Goal: Information Seeking & Learning: Find specific fact

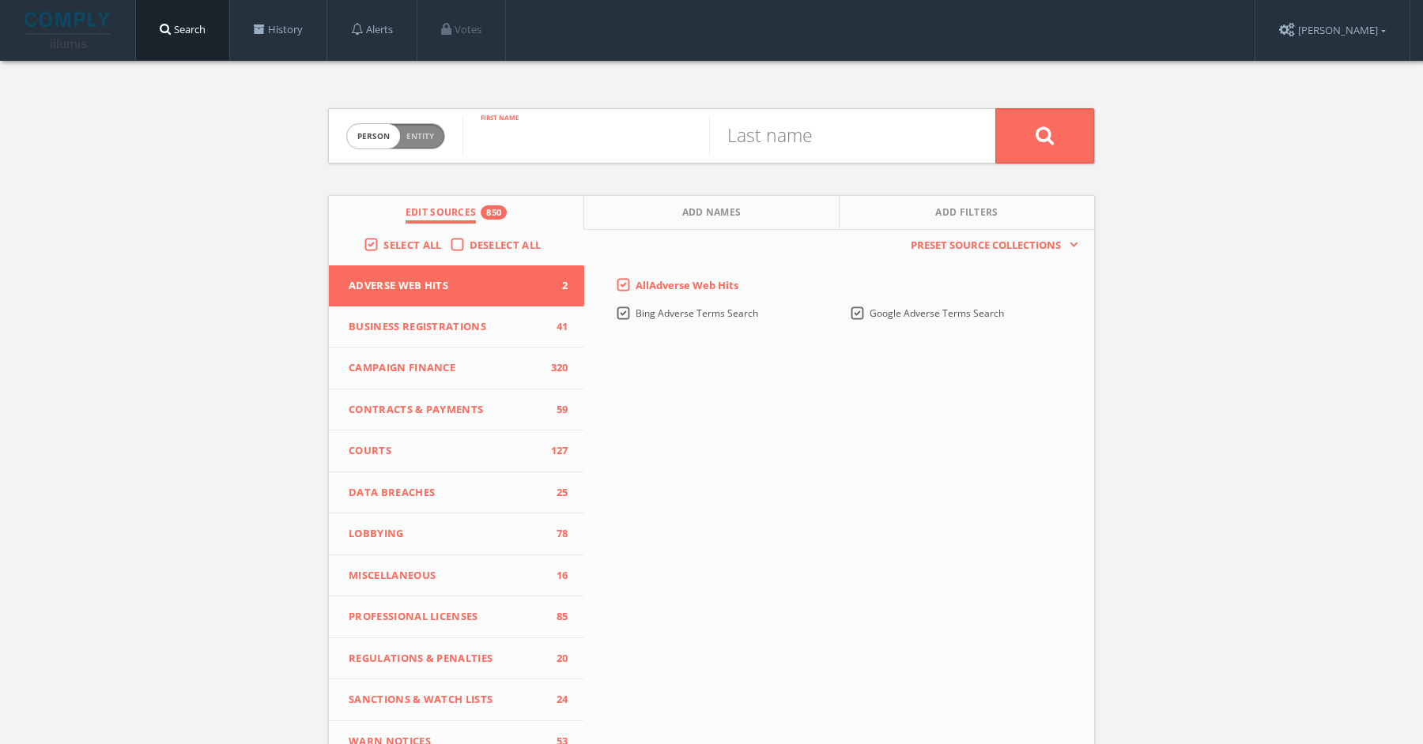
click at [620, 152] on input "text" at bounding box center [585, 135] width 247 height 41
click at [401, 141] on span "Person Entity" at bounding box center [395, 136] width 97 height 25
checkbox input "true"
click at [540, 147] on input "text" at bounding box center [728, 135] width 533 height 41
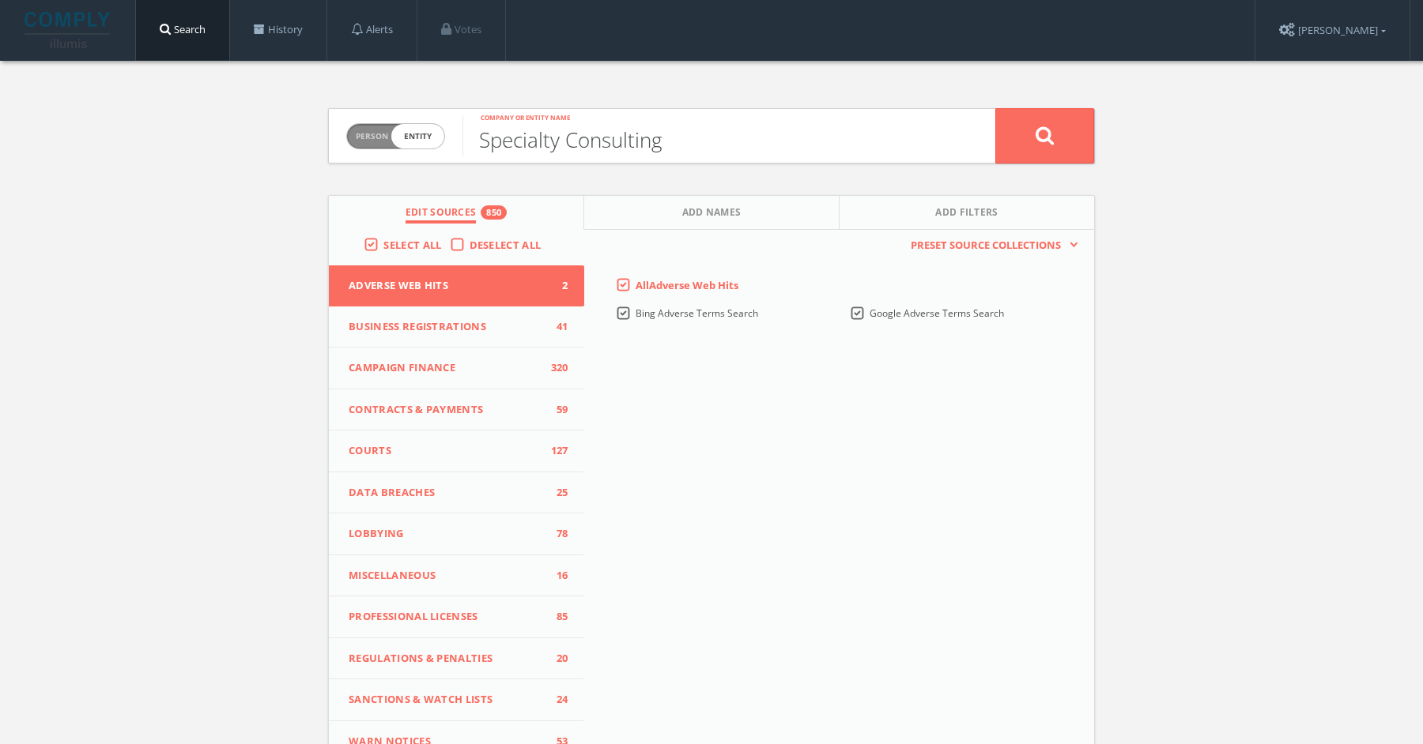
type input "Specialty Consulting"
click at [995, 108] on button at bounding box center [1044, 135] width 99 height 55
click at [612, 125] on input "text" at bounding box center [585, 135] width 247 height 41
paste input "Arturo Saenz"
click at [581, 151] on input "Arturo Saenz" at bounding box center [585, 135] width 247 height 41
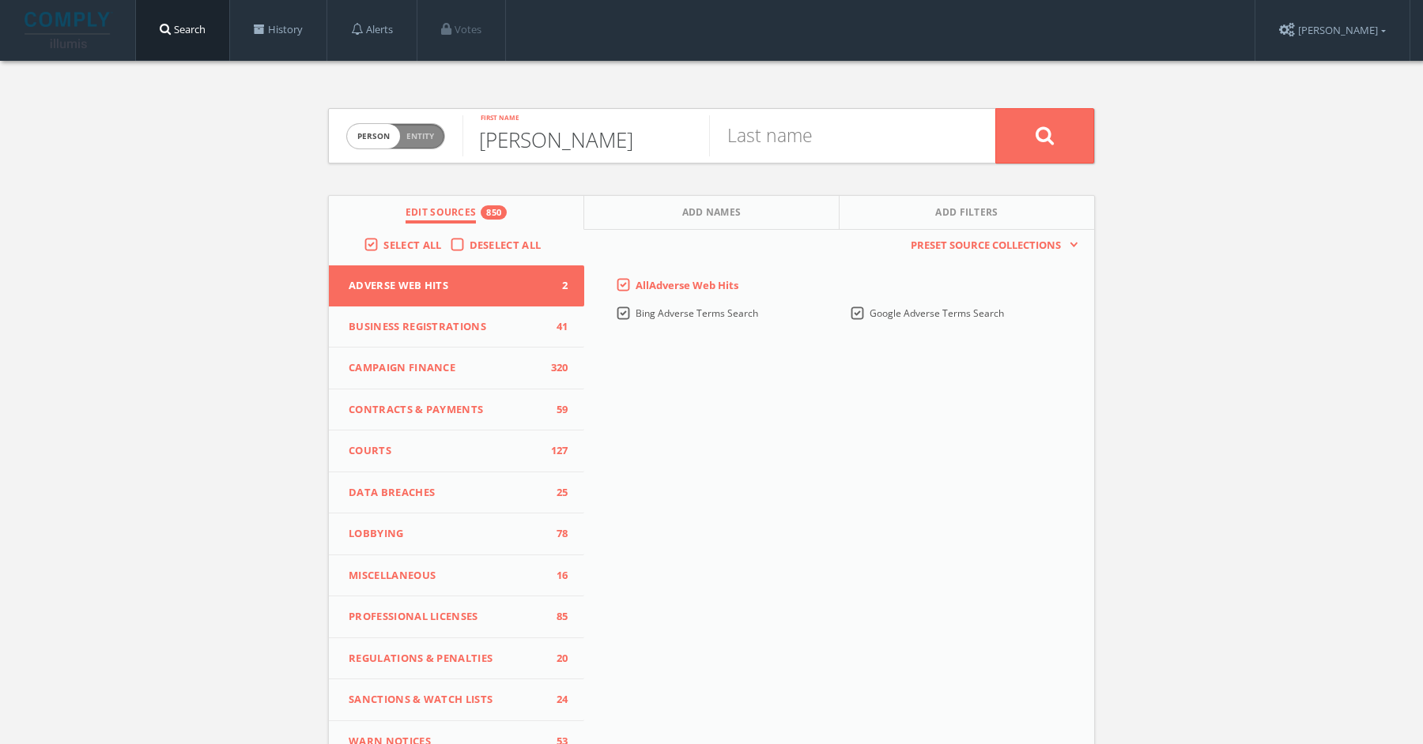
click at [581, 151] on input "Arturo Saenz" at bounding box center [585, 135] width 247 height 41
type input "Arturo"
click at [765, 159] on div "Last name" at bounding box center [852, 136] width 286 height 54
click at [765, 149] on input "text" at bounding box center [832, 135] width 247 height 41
paste input "Saenz"
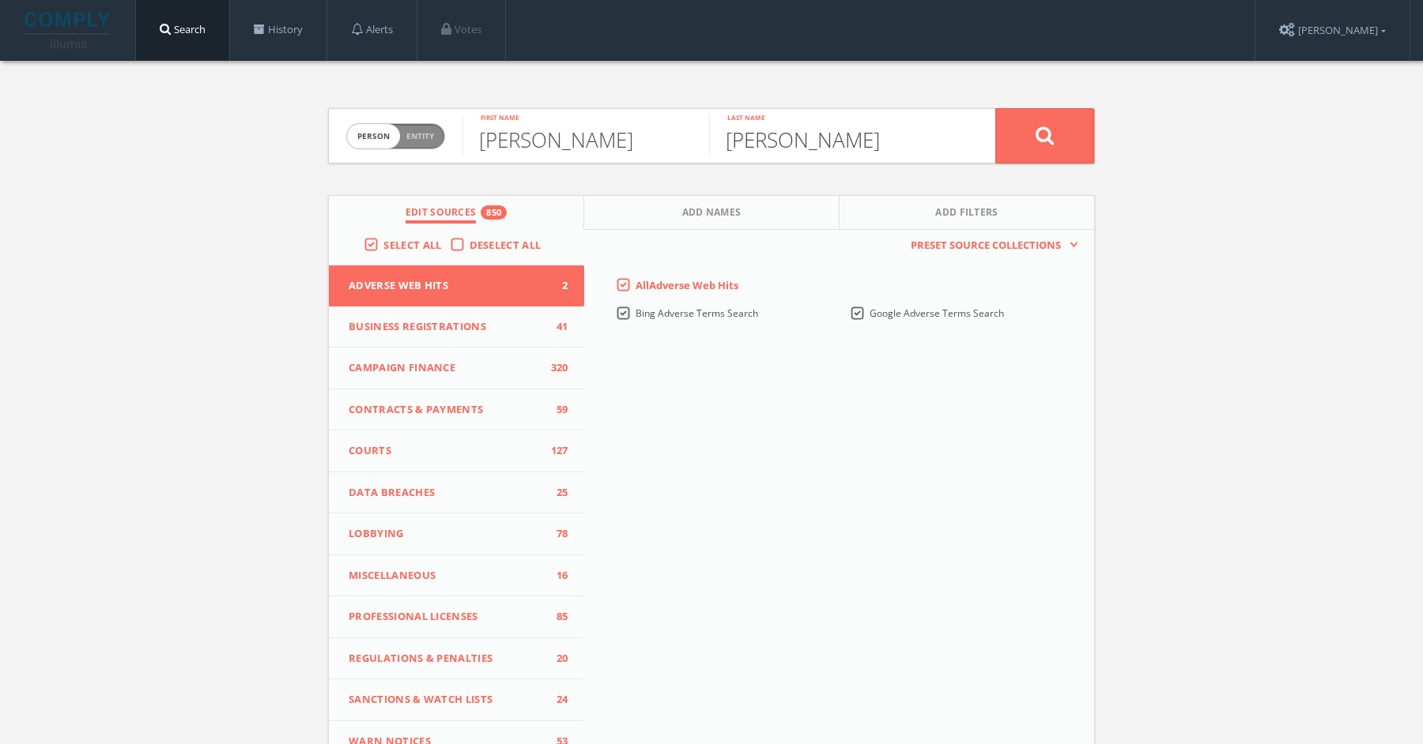
type input "Saenz"
click at [995, 108] on button at bounding box center [1044, 135] width 99 height 55
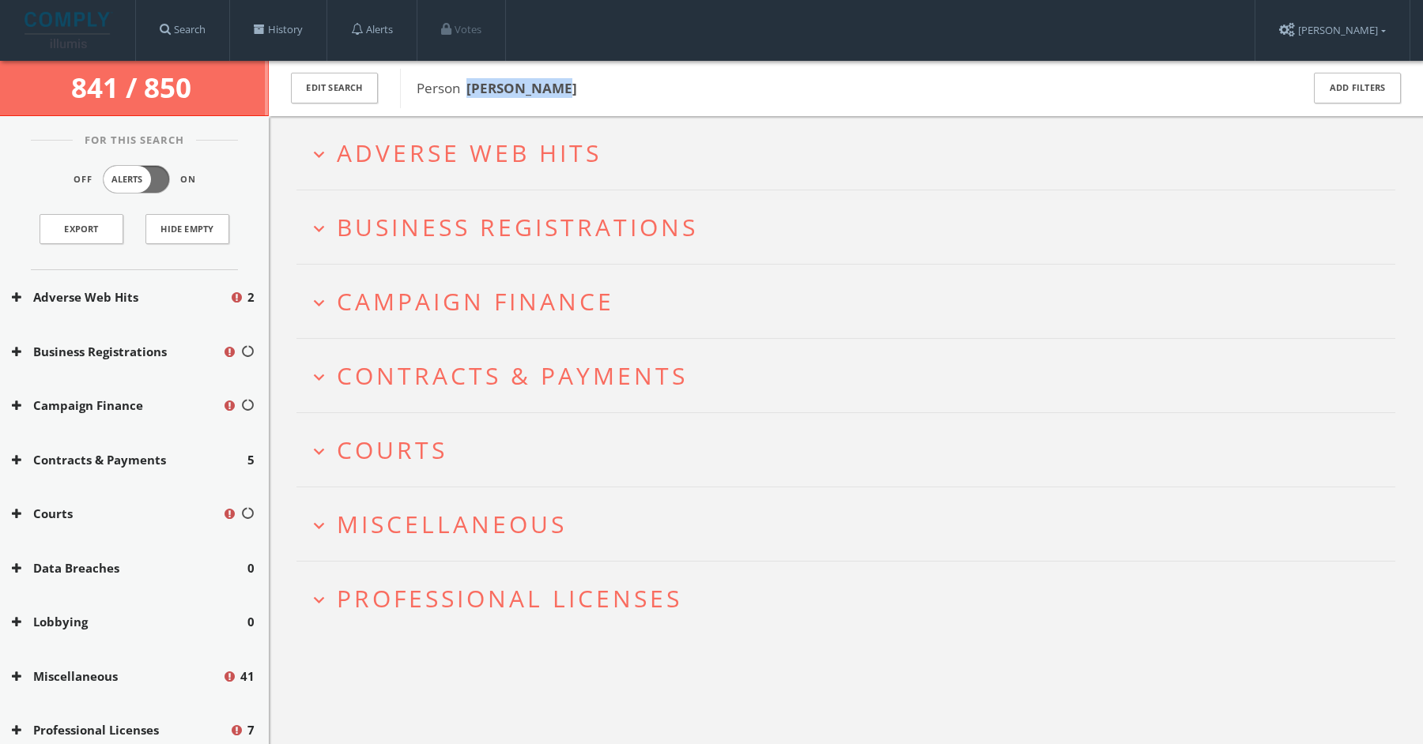
drag, startPoint x: 564, startPoint y: 91, endPoint x: 467, endPoint y: 89, distance: 97.2
click at [467, 89] on span "Person Arturo Saenz" at bounding box center [848, 88] width 863 height 21
copy b "Arturo Saenz"
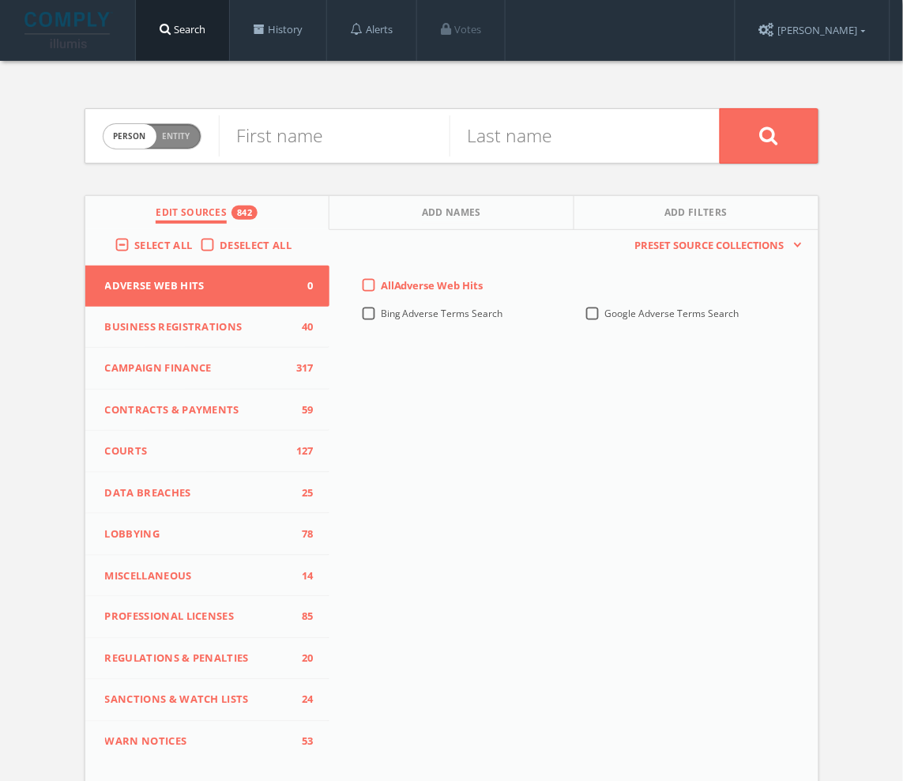
click at [180, 141] on span "Entity" at bounding box center [177, 136] width 28 height 12
checkbox input "true"
click at [148, 239] on span "Select All" at bounding box center [163, 245] width 58 height 14
click at [0, 0] on input "Select All" at bounding box center [0, 0] width 0 height 0
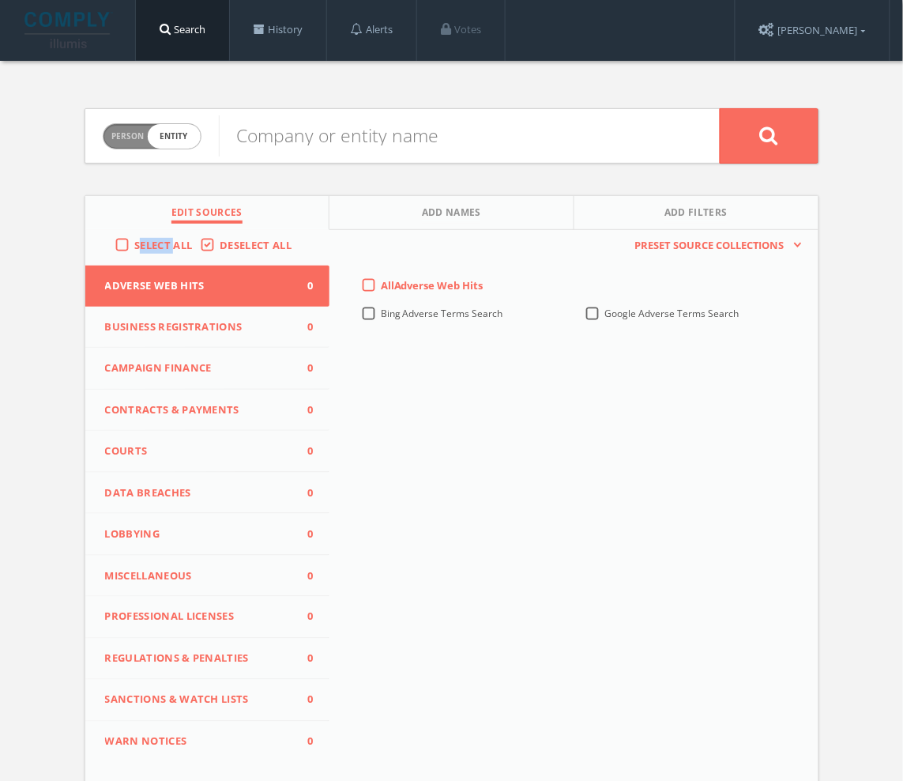
click at [148, 239] on span "Select All" at bounding box center [163, 245] width 58 height 14
click at [0, 0] on input "Select All" at bounding box center [0, 0] width 0 height 0
click at [302, 138] on input "text" at bounding box center [469, 135] width 501 height 41
paste input "Probe Consulting Service"
type input "Probe Consulting Service"
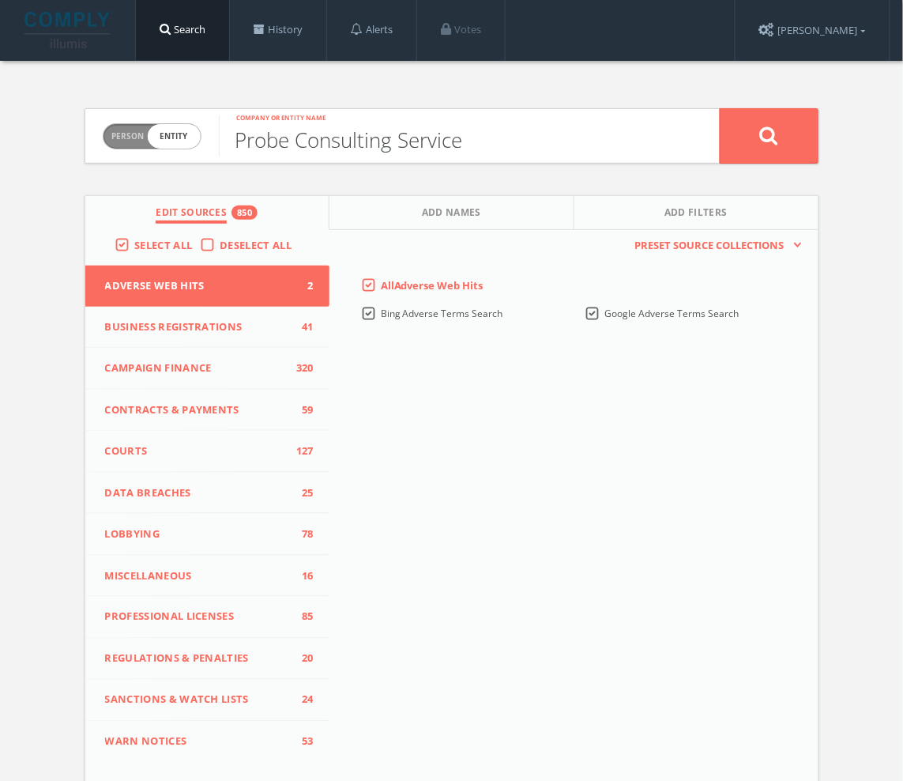
click at [720, 108] on button at bounding box center [769, 135] width 99 height 55
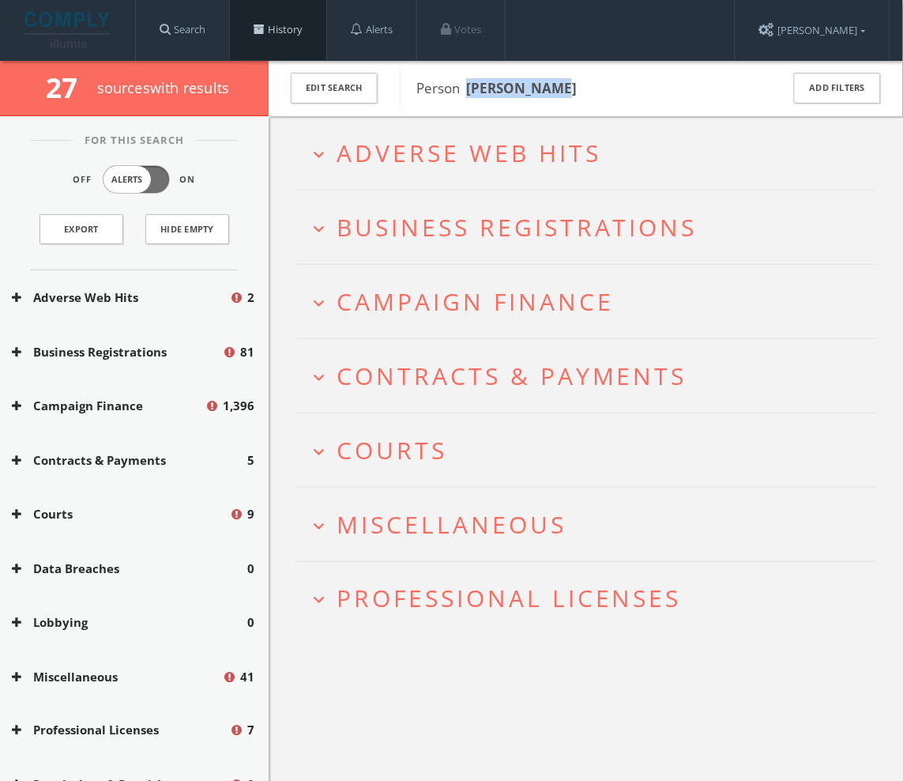
click at [244, 31] on link "History" at bounding box center [278, 30] width 96 height 60
